Goal: Information Seeking & Learning: Find specific fact

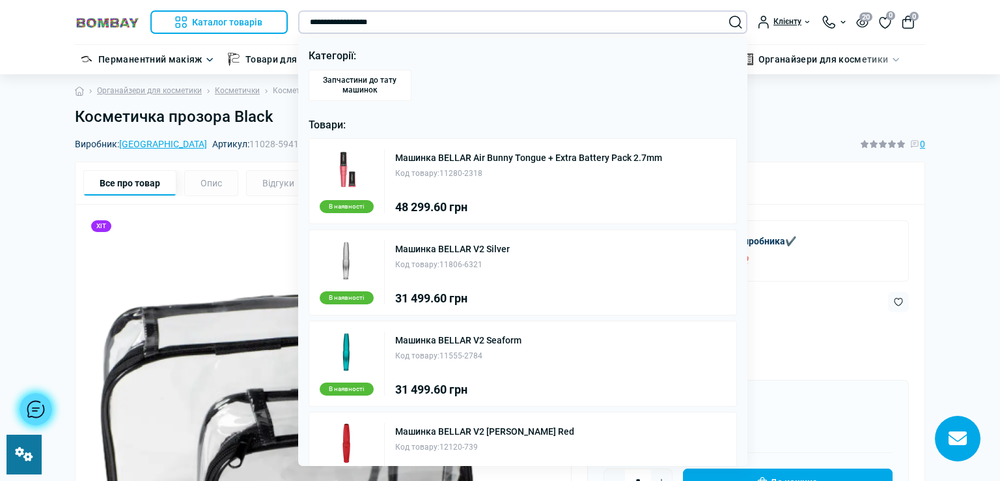
type input "**********"
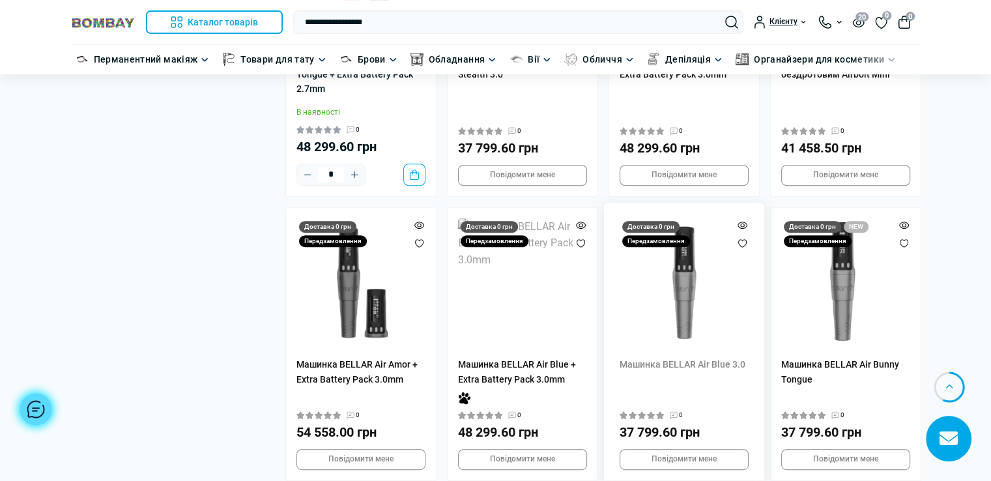
scroll to position [261, 0]
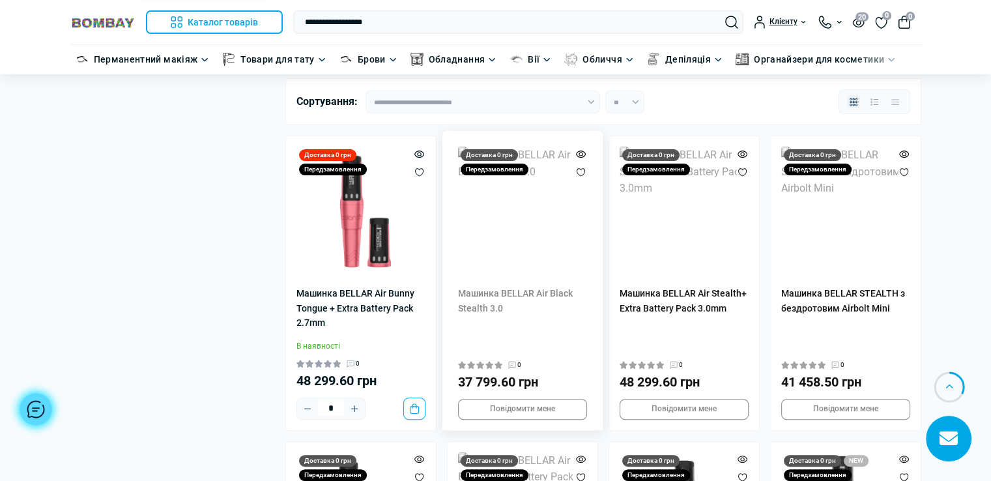
click at [550, 237] on img at bounding box center [522, 211] width 129 height 129
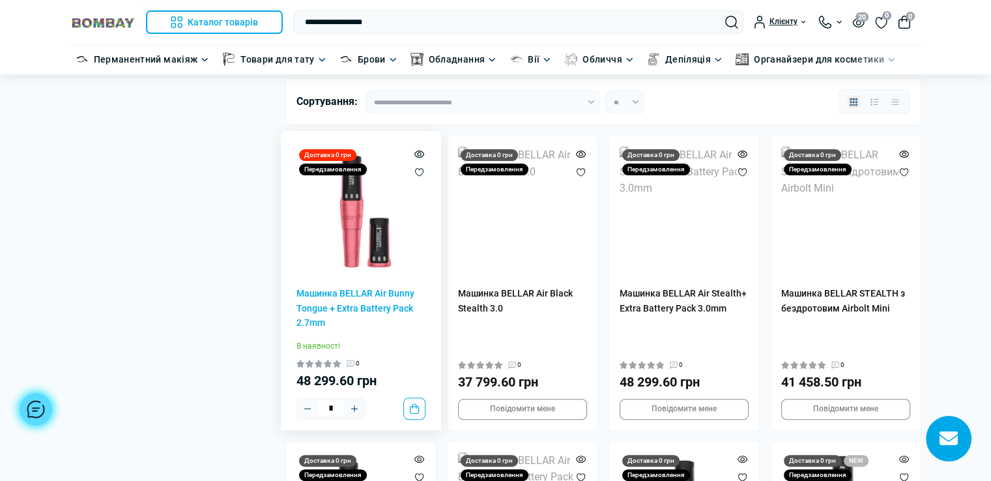
click at [384, 242] on img at bounding box center [360, 211] width 129 height 129
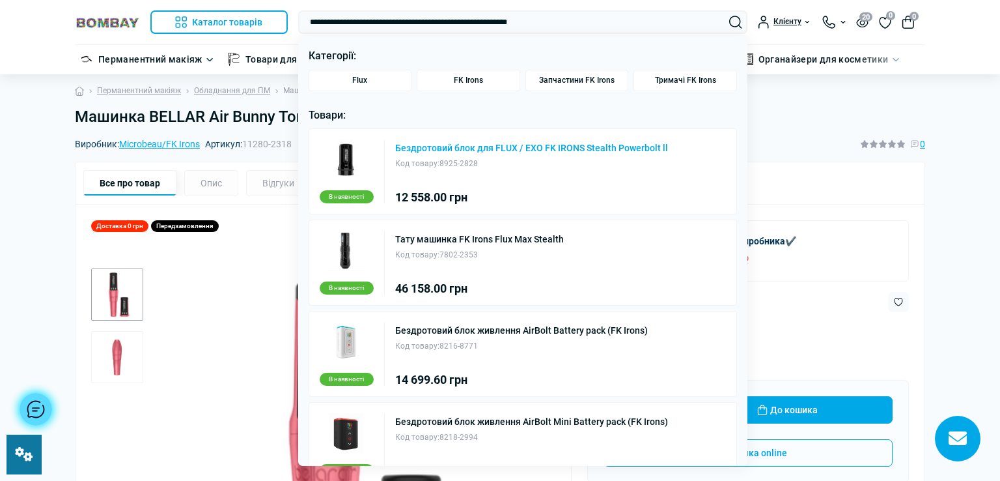
type input "**********"
click at [439, 147] on link "Бездротовий блок для FLUX / EXO FK IRONS Stealth Powerbolt ll" at bounding box center [531, 147] width 273 height 9
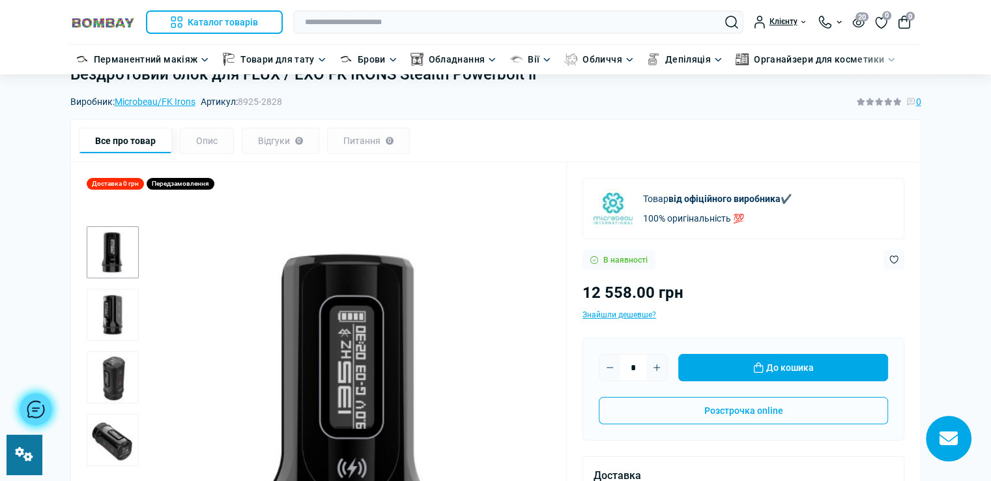
scroll to position [130, 0]
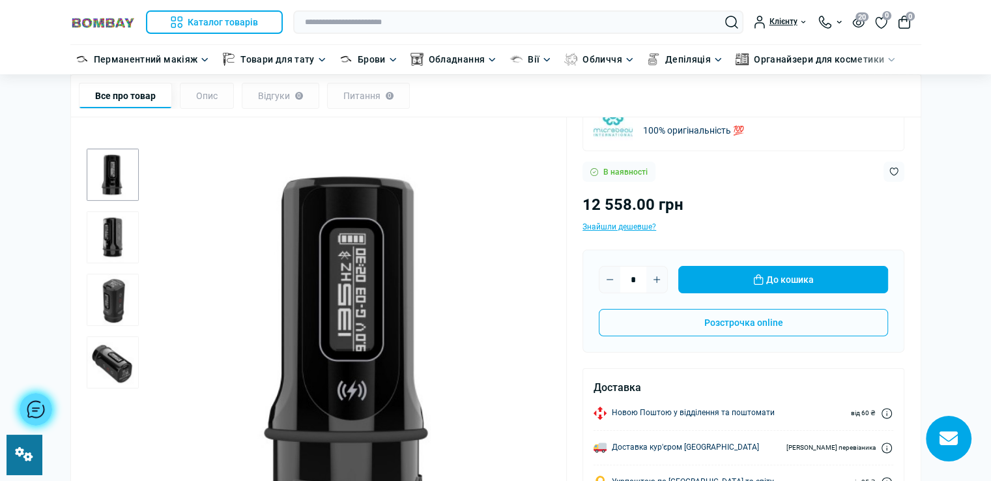
click at [112, 235] on img "2 / 4" at bounding box center [113, 237] width 52 height 52
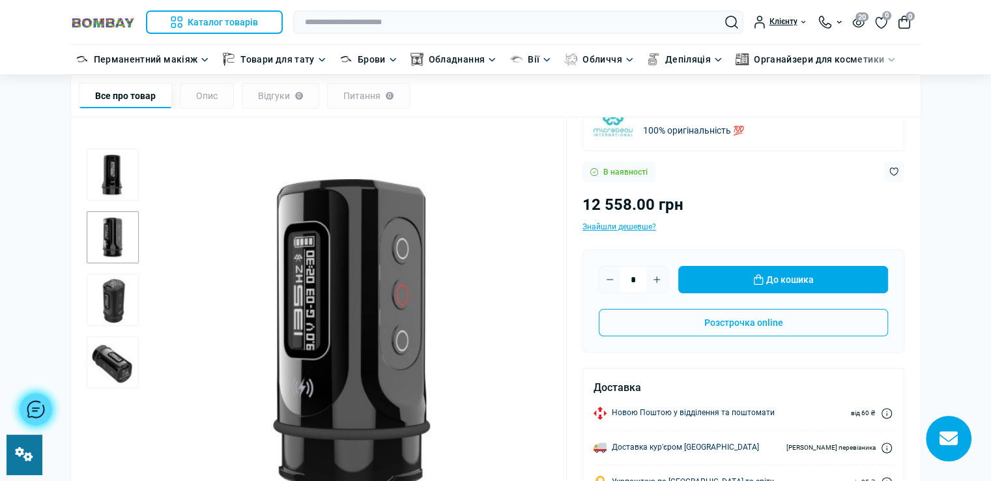
click at [121, 298] on img "3 / 4" at bounding box center [113, 300] width 52 height 52
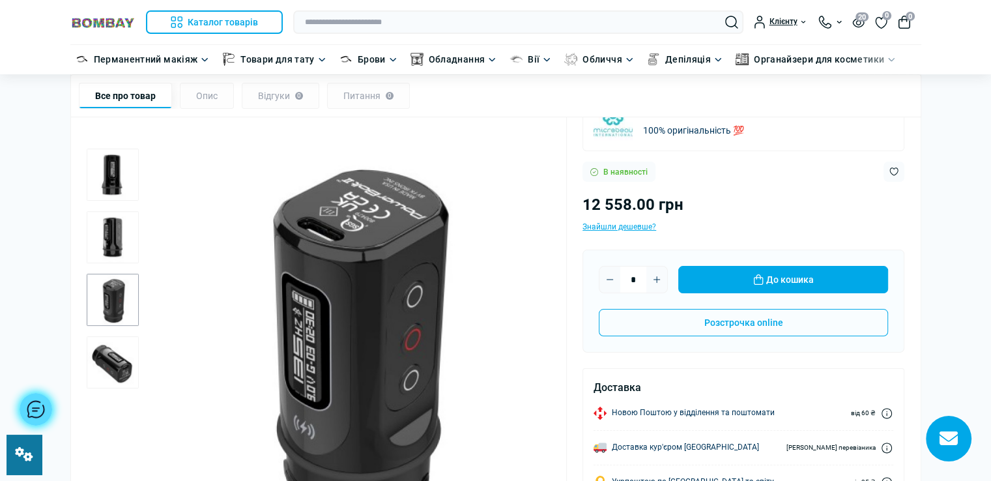
click at [132, 367] on img "4 / 4" at bounding box center [113, 362] width 52 height 52
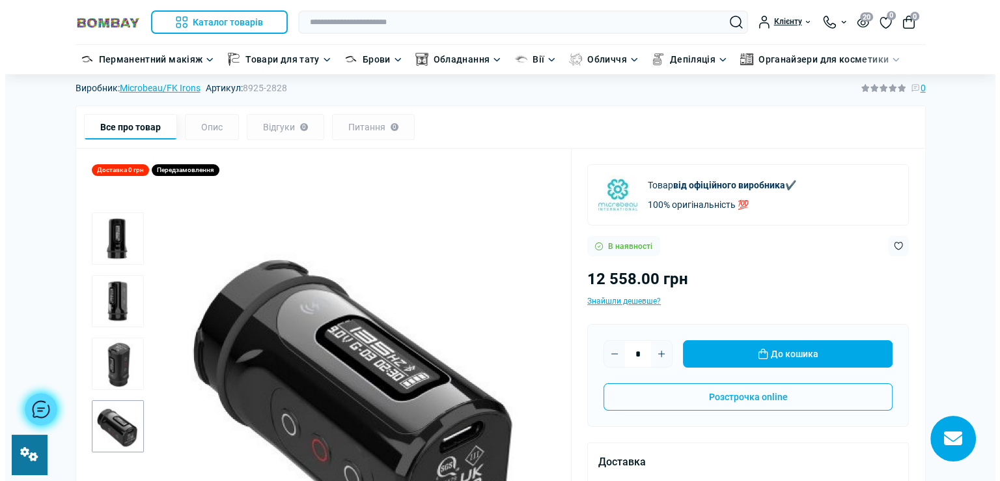
scroll to position [0, 0]
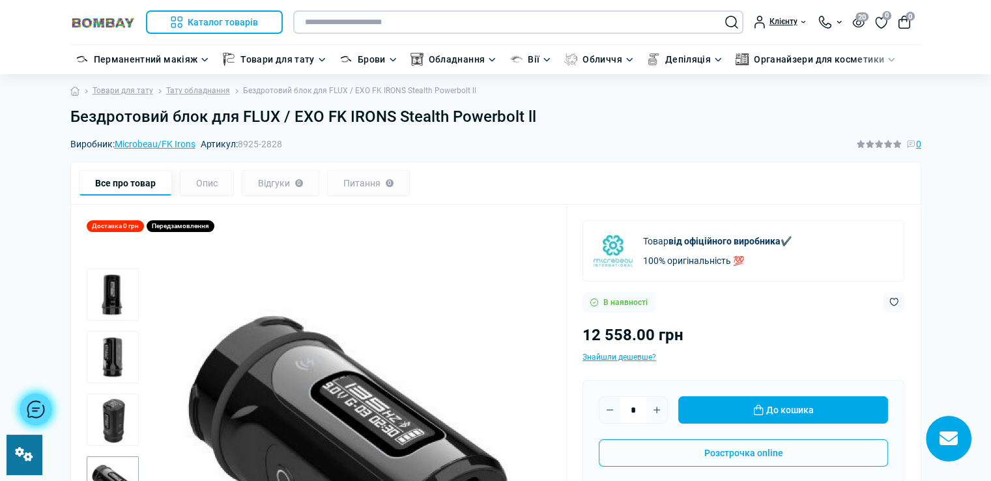
click at [479, 20] on input "text" at bounding box center [518, 21] width 450 height 23
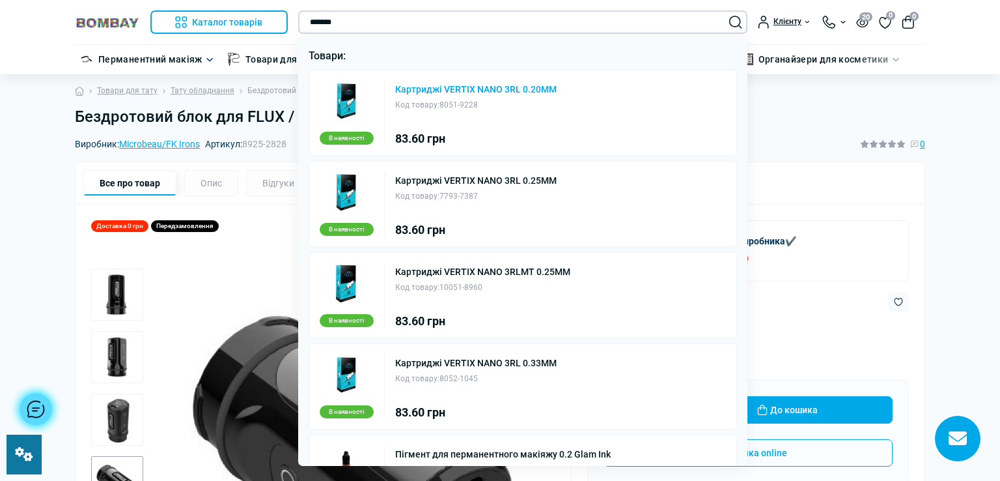
type input "*******"
click at [510, 92] on link "Картриджі VERTIX NANO 3RL 0.20MM" at bounding box center [476, 89] width 162 height 9
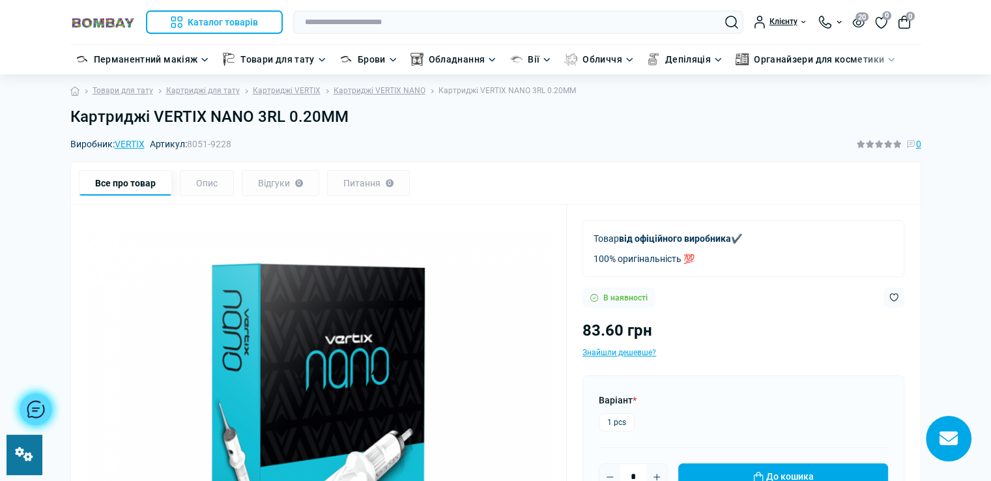
click at [356, 116] on h1 "Картриджі VERTIX NANO 3RL 0.20MM" at bounding box center [495, 116] width 851 height 19
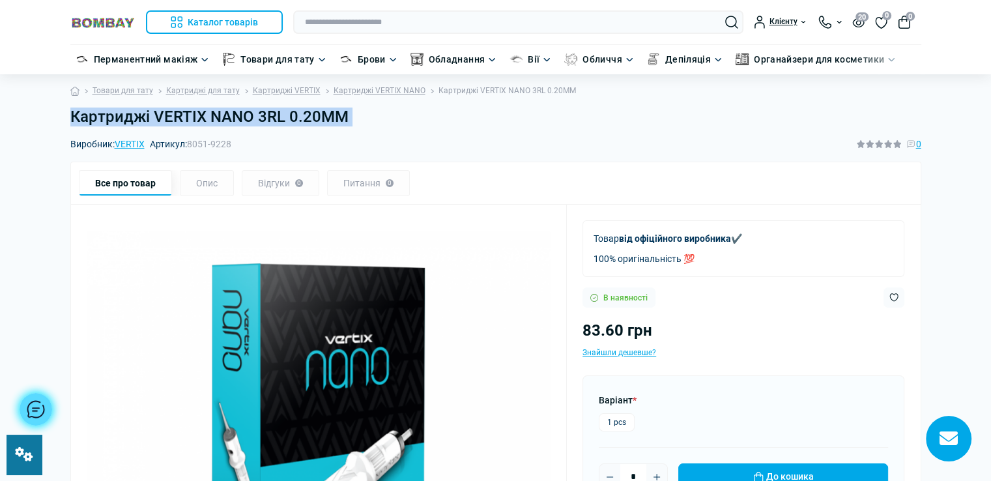
click at [356, 116] on h1 "Картриджі VERTIX NANO 3RL 0.20MM" at bounding box center [495, 116] width 851 height 19
copy main "Картриджі VERTIX NANO 3RL 0.20MM"
click at [414, 126] on h1 "Картриджі VERTIX NANO 3RL 0.20MM" at bounding box center [495, 116] width 851 height 19
click at [320, 139] on div "Виробник: VERTIX Артикул: 8051-9228 0" at bounding box center [495, 144] width 851 height 14
drag, startPoint x: 255, startPoint y: 117, endPoint x: 350, endPoint y: 117, distance: 94.4
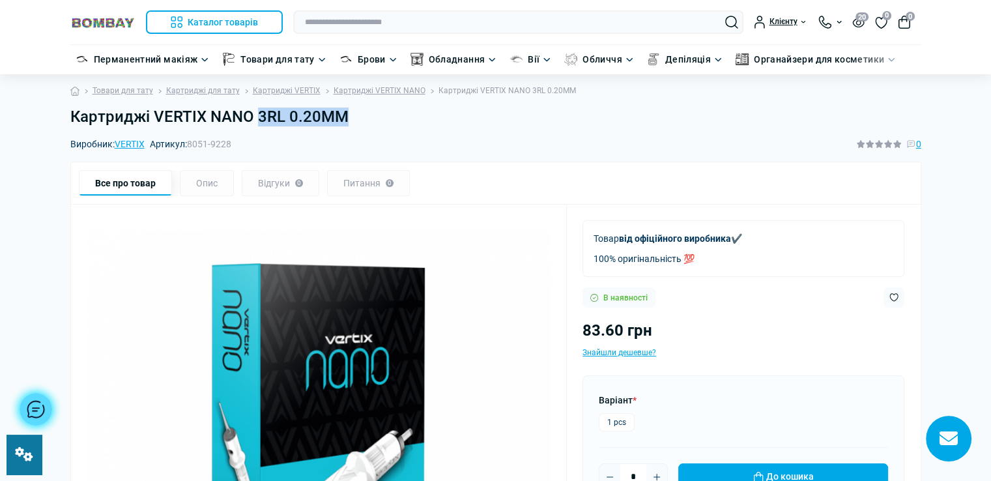
click at [350, 117] on h1 "Картриджі VERTIX NANO 3RL 0.20MM" at bounding box center [495, 116] width 851 height 19
copy h1 "3RL 0.20MM"
click at [421, 23] on input "text" at bounding box center [518, 21] width 450 height 23
paste input "**********"
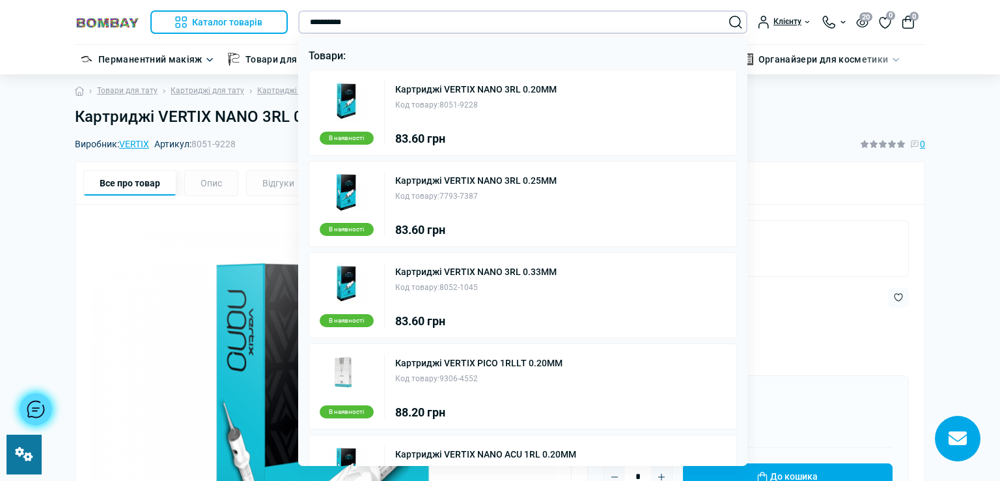
type input "**********"
click at [465, 88] on link "Картриджі VERTIX NANO 3RL 0.20MM" at bounding box center [476, 89] width 162 height 9
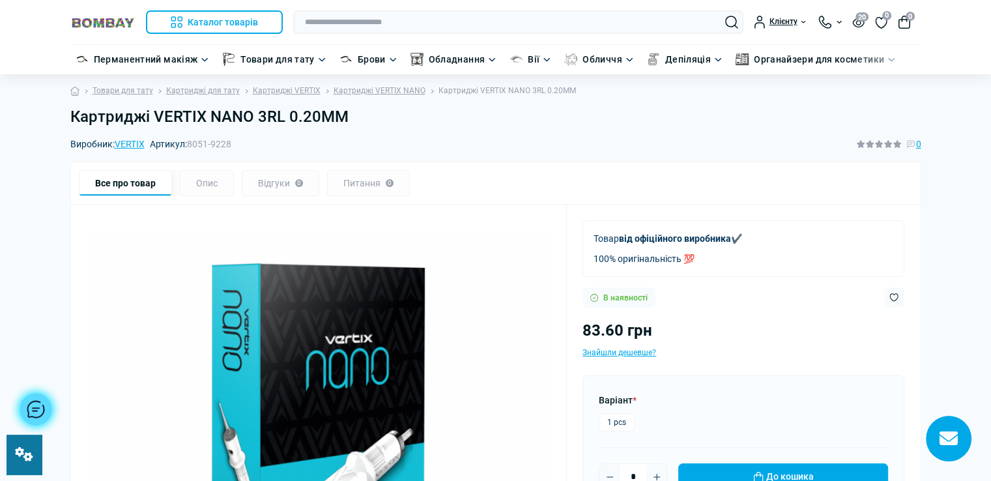
click at [360, 121] on h1 "Картриджі VERTIX NANO 3RL 0.20MM" at bounding box center [495, 116] width 851 height 19
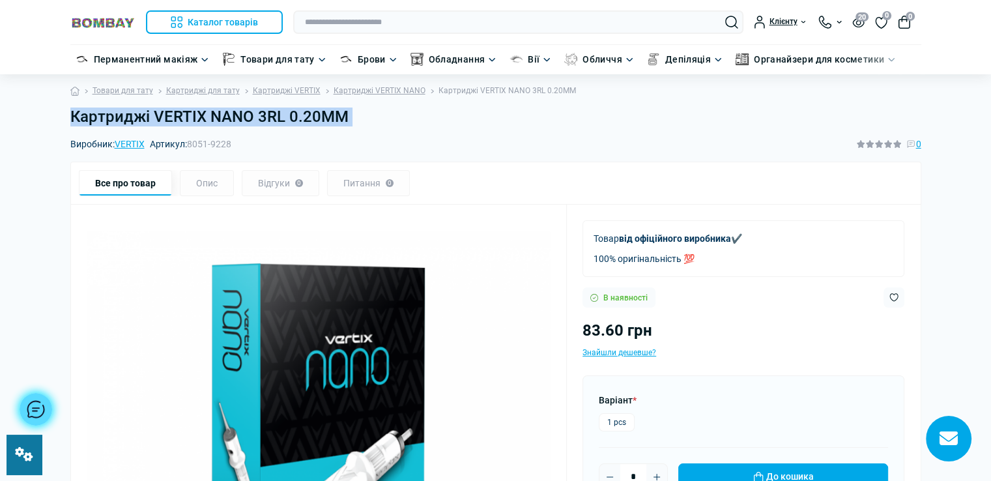
click at [360, 121] on h1 "Картриджі VERTIX NANO 3RL 0.20MM" at bounding box center [495, 116] width 851 height 19
copy main "Картриджі VERTIX NANO 3RL 0.20MM"
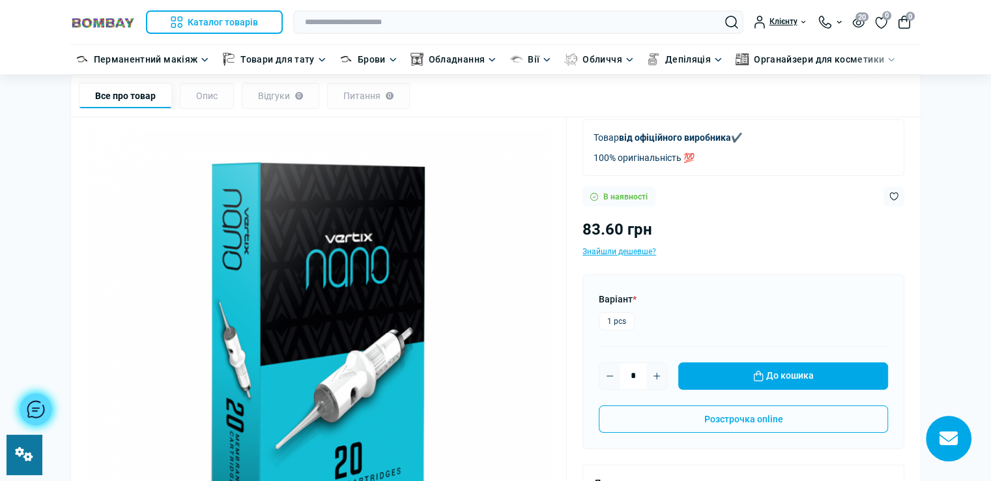
scroll to position [130, 0]
